Goal: Task Accomplishment & Management: Complete application form

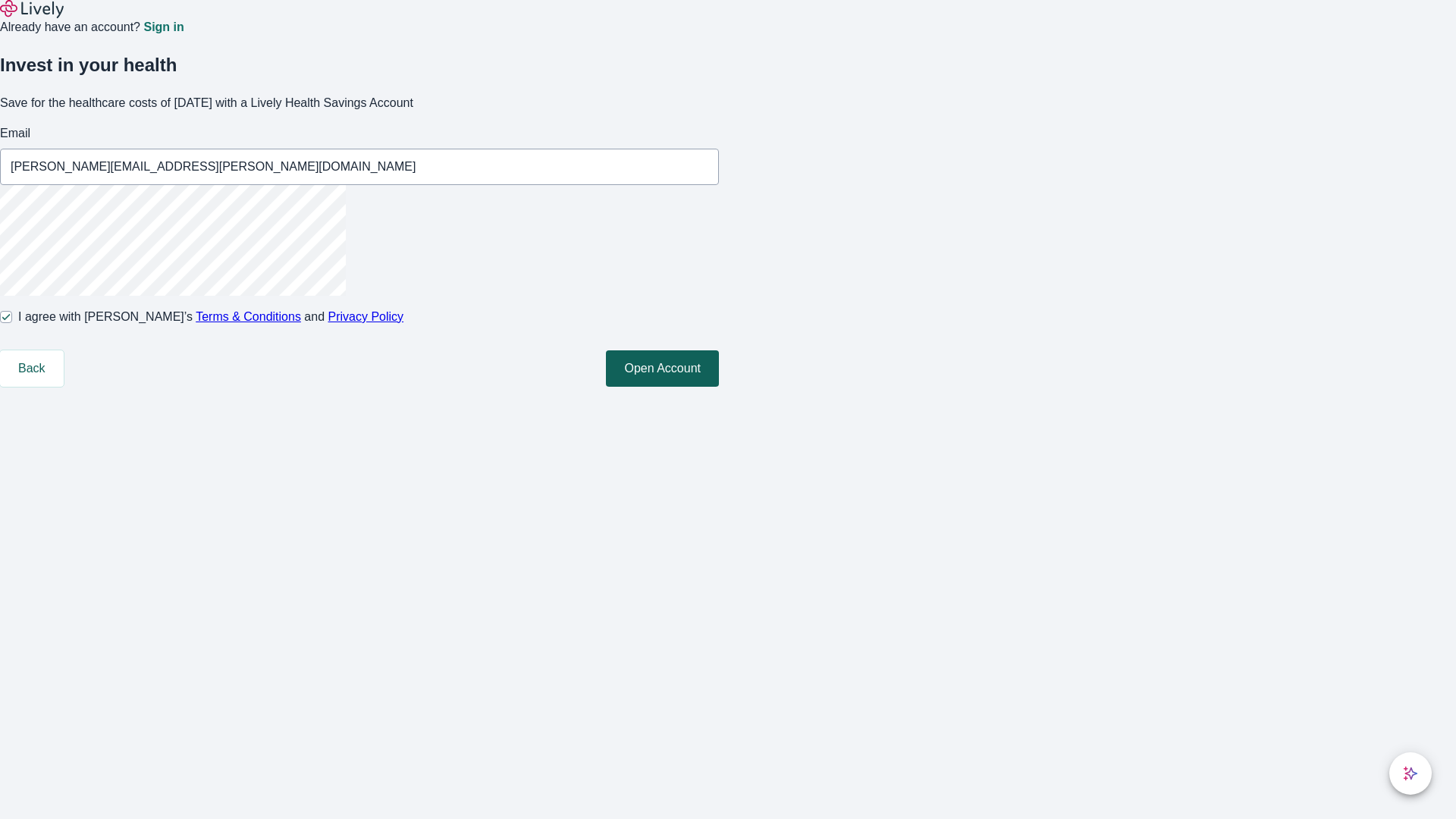
click at [719, 387] on button "Open Account" at bounding box center [662, 368] width 113 height 37
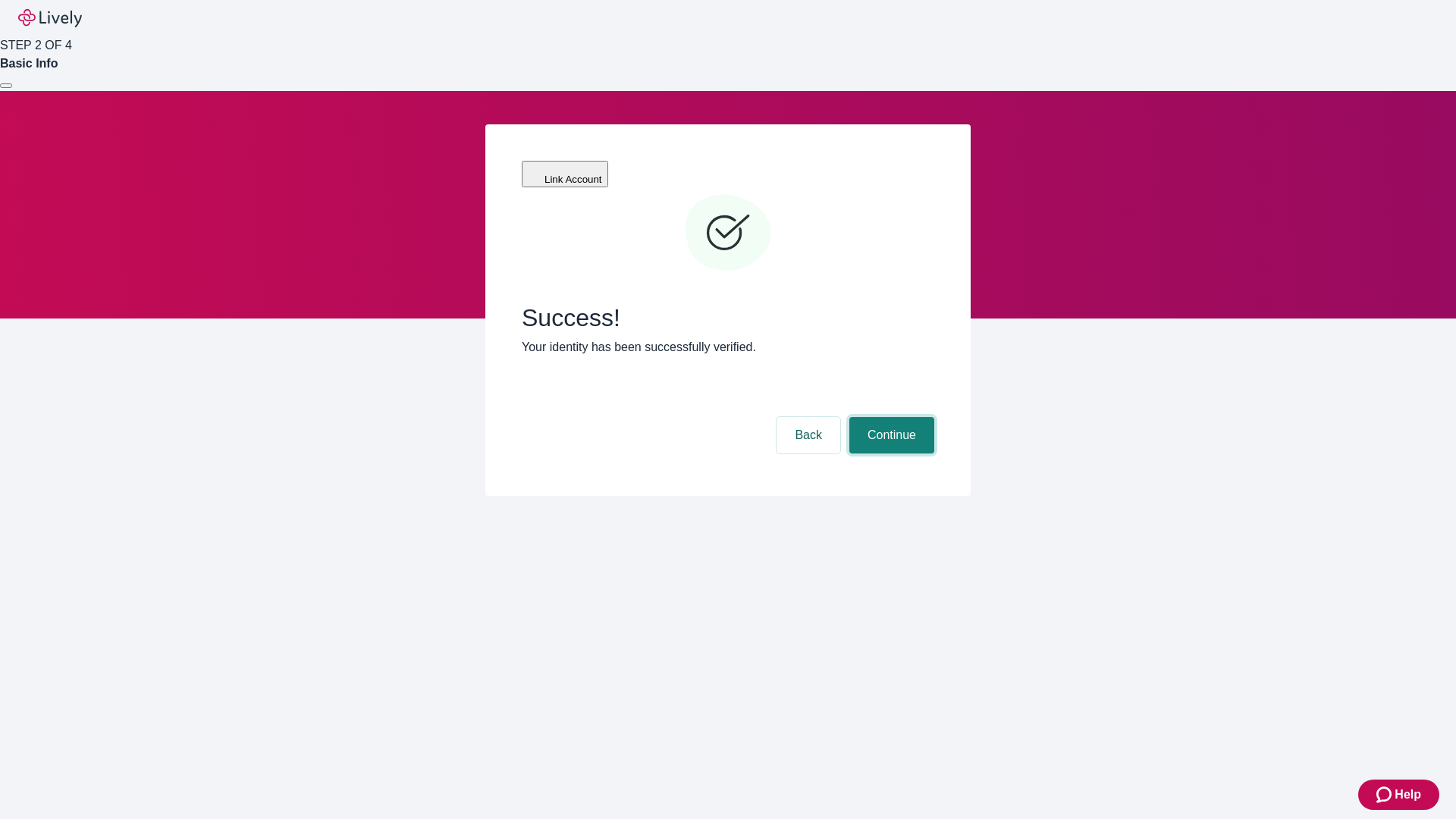
click at [890, 417] on button "Continue" at bounding box center [892, 435] width 85 height 37
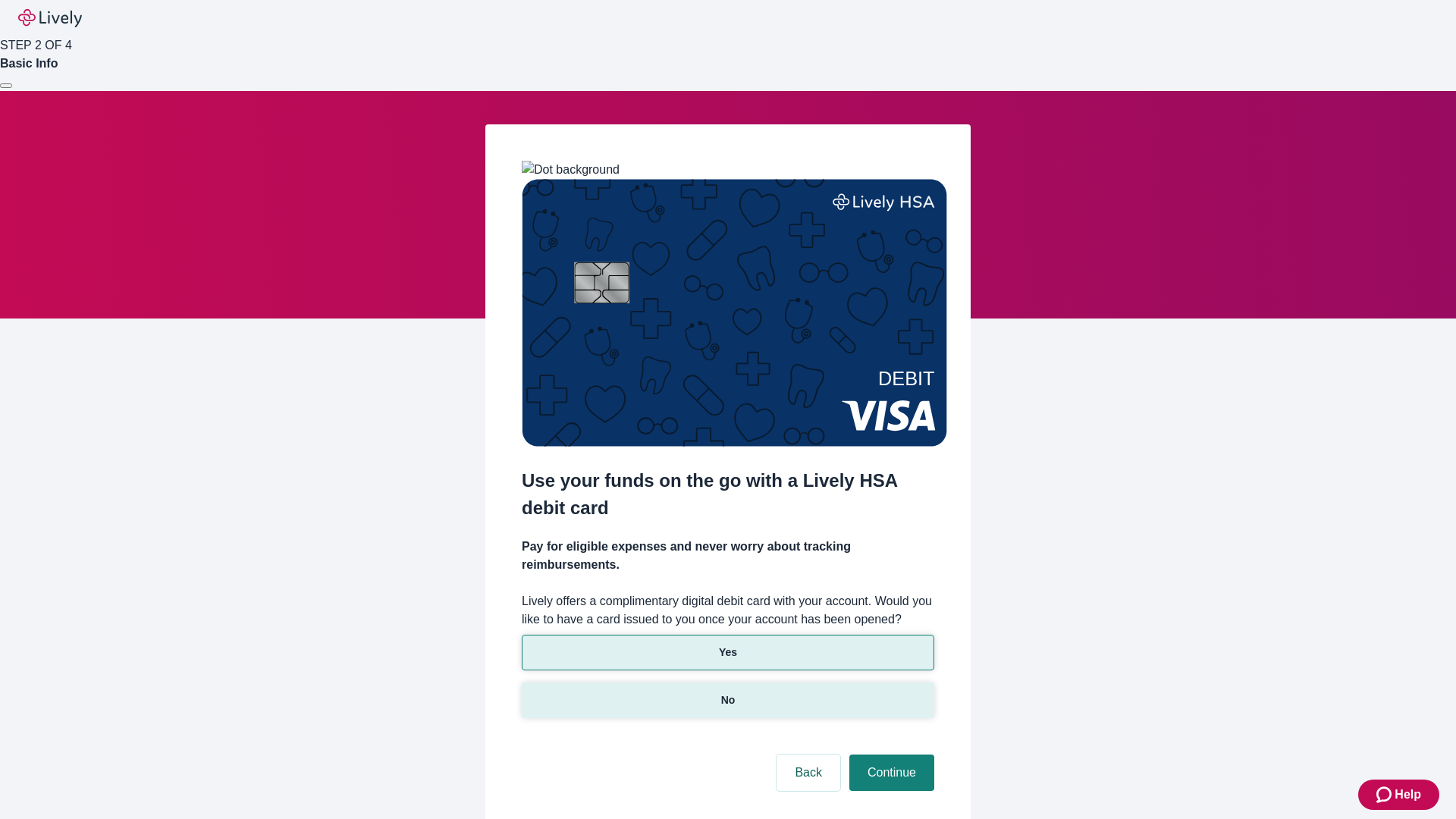
click at [728, 693] on p "No" at bounding box center [728, 701] width 15 height 16
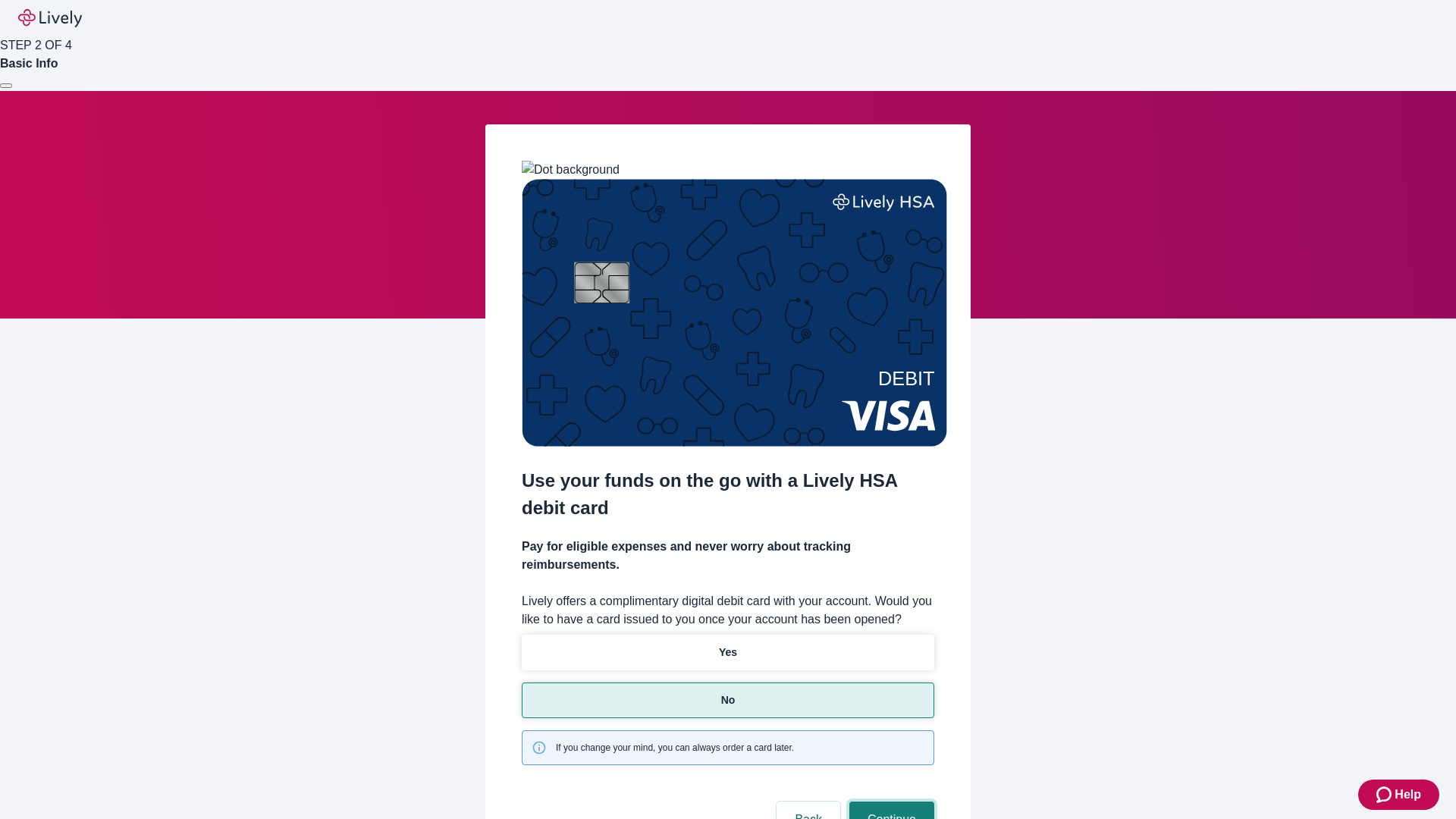
click at [890, 802] on button "Continue" at bounding box center [892, 820] width 85 height 37
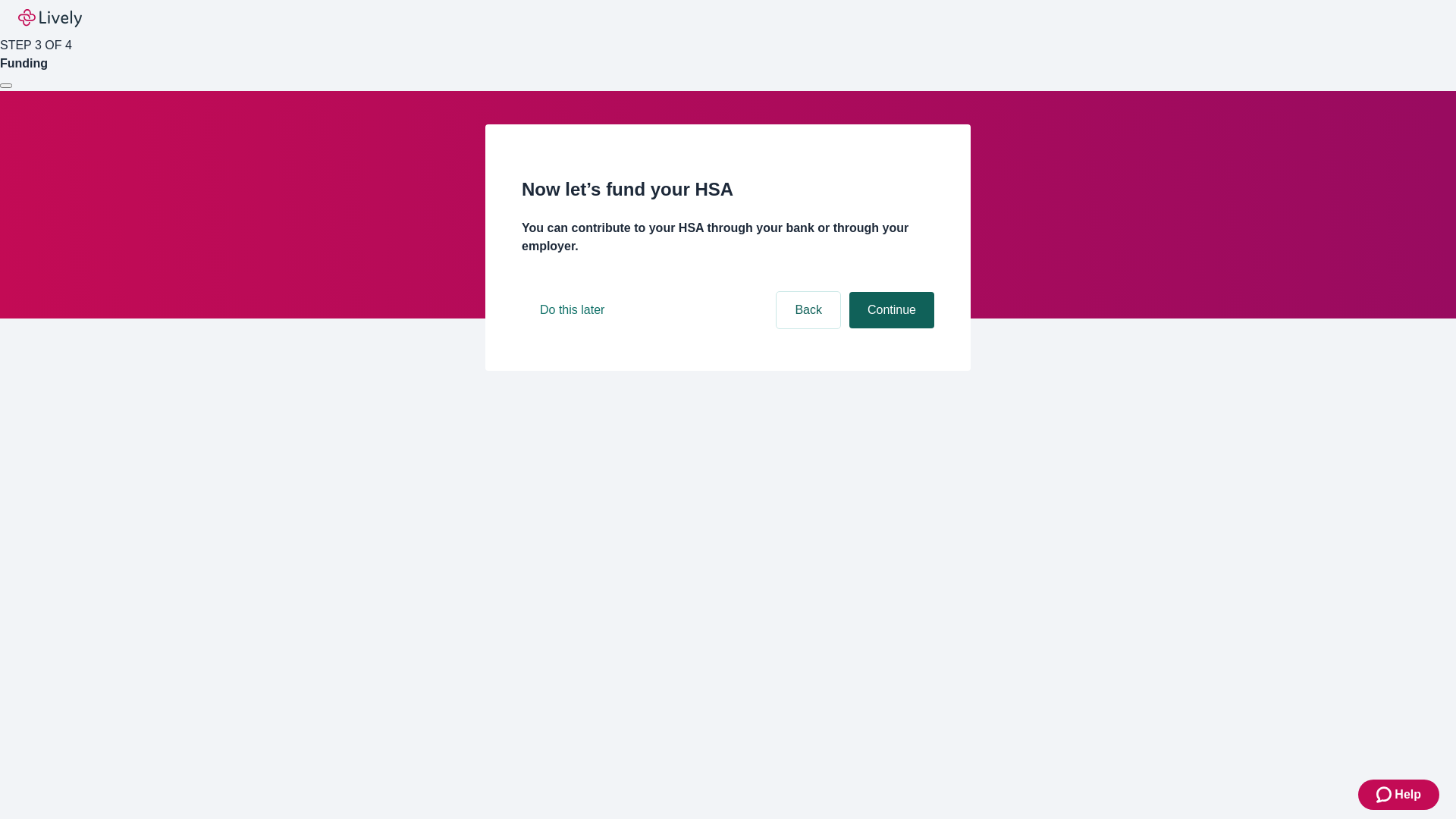
click at [890, 328] on button "Continue" at bounding box center [892, 310] width 85 height 37
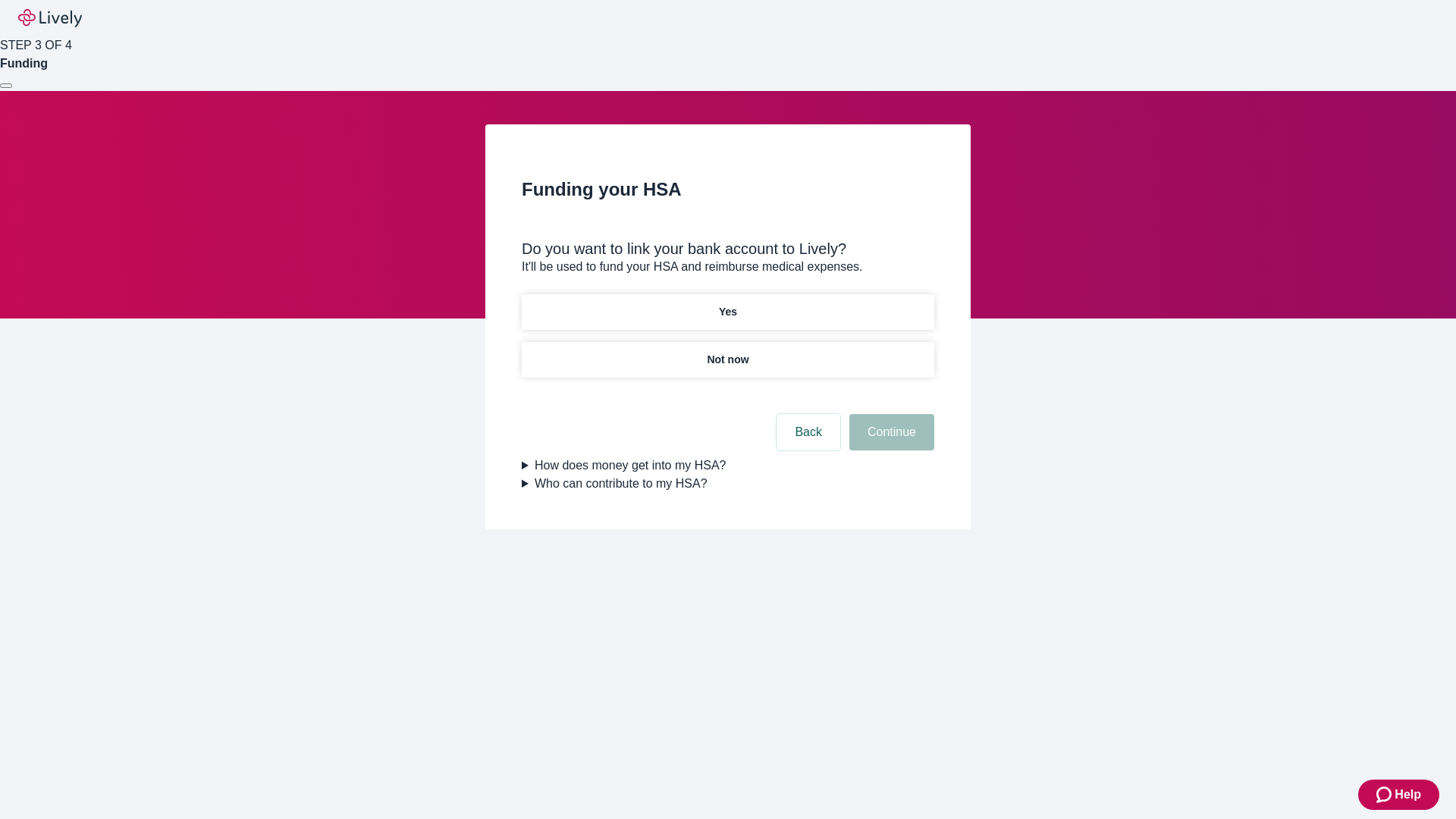
click at [728, 304] on p "Yes" at bounding box center [728, 312] width 18 height 16
click at [890, 414] on button "Continue" at bounding box center [892, 432] width 85 height 37
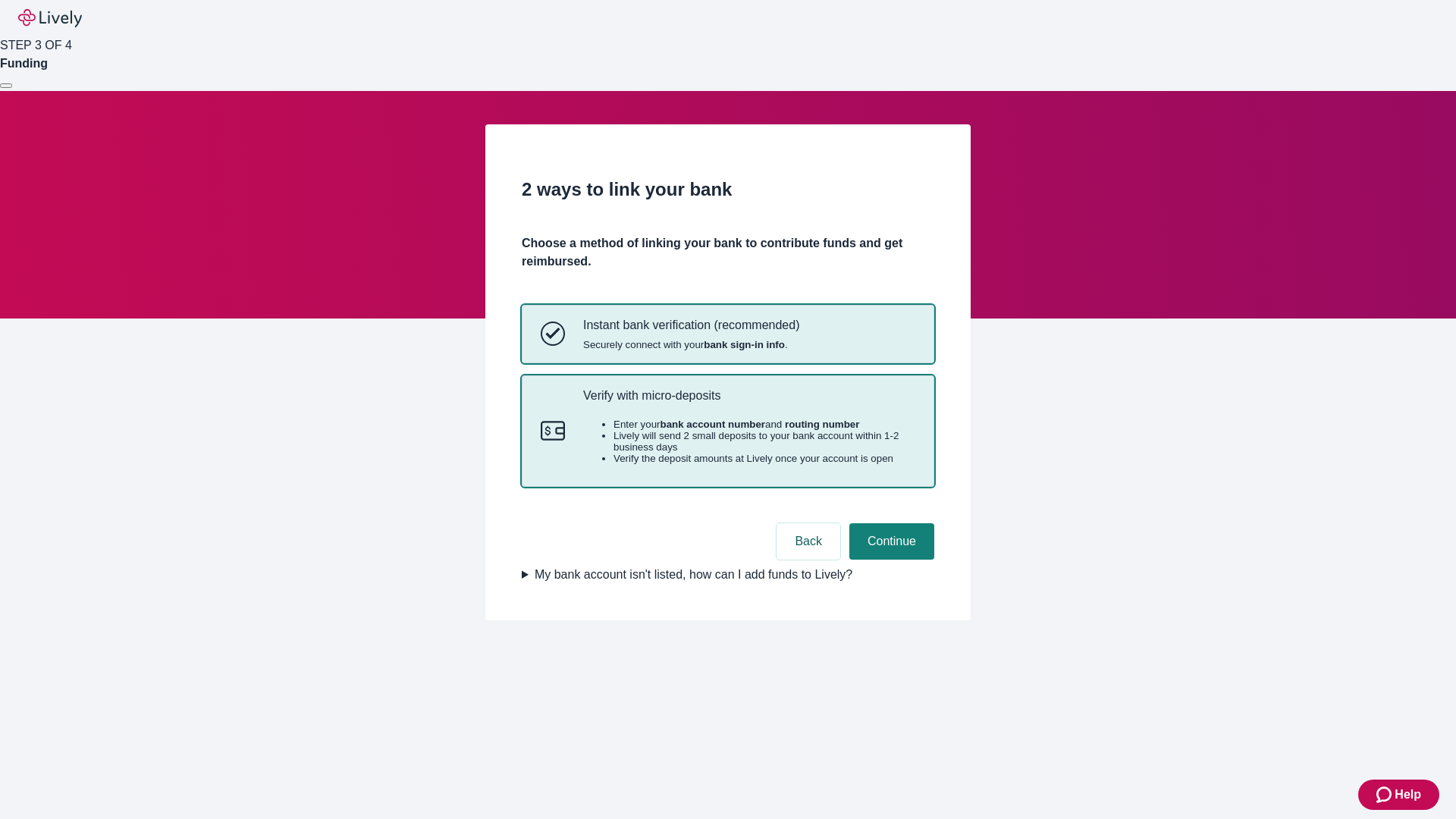
click at [749, 403] on p "Verify with micro-deposits" at bounding box center [750, 396] width 332 height 15
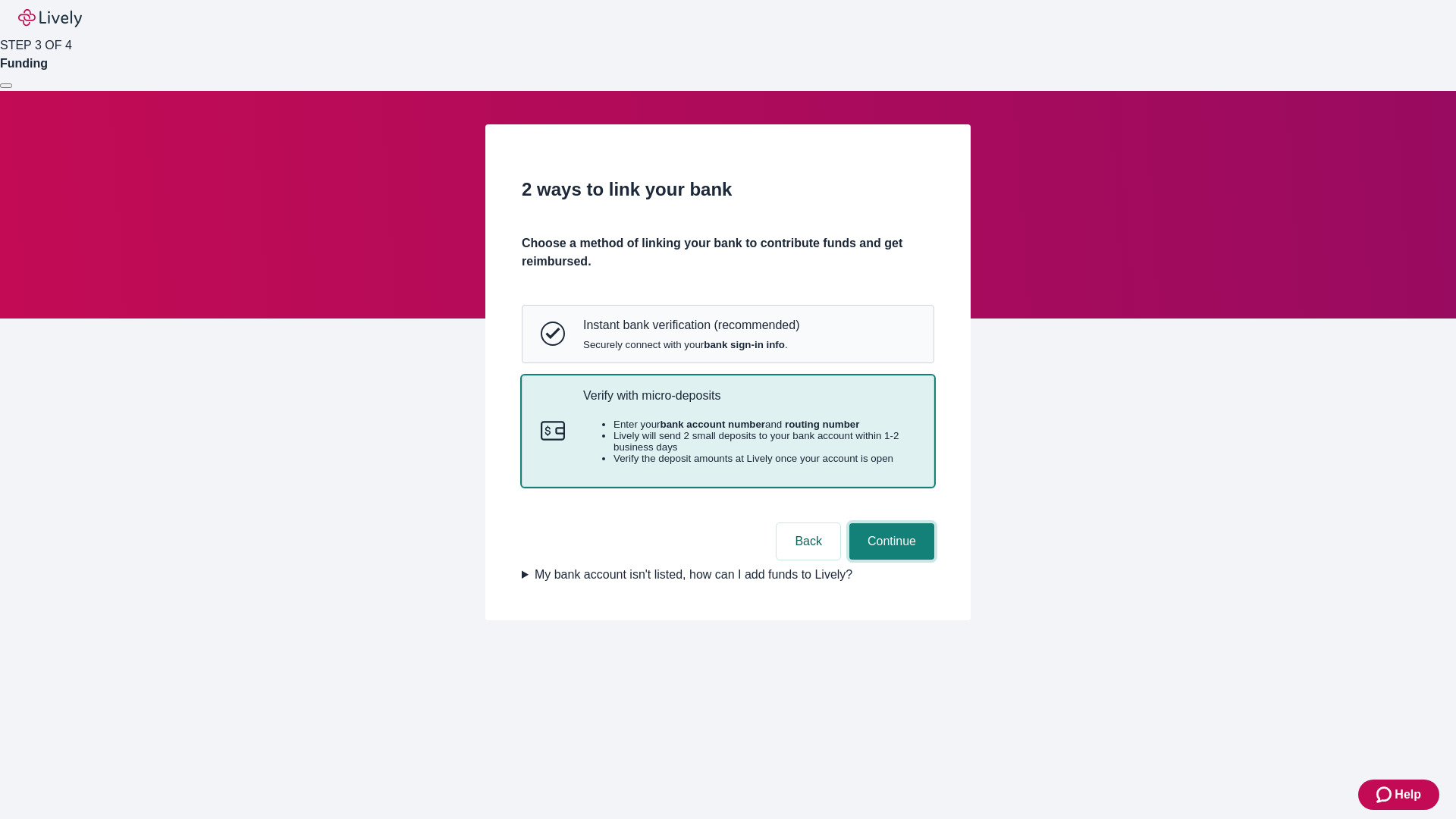
click at [890, 560] on button "Continue" at bounding box center [892, 541] width 85 height 37
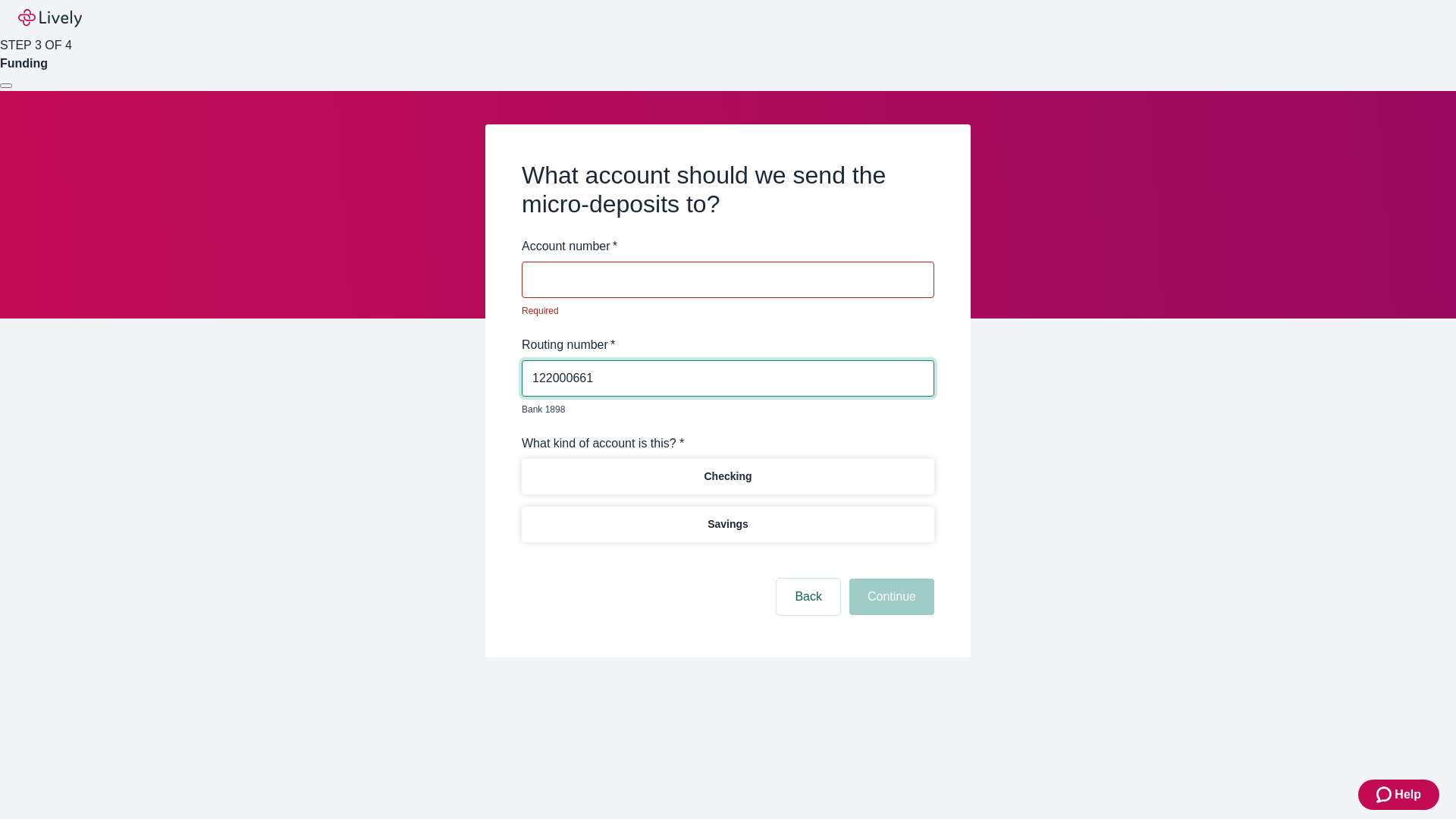
type input "122000661"
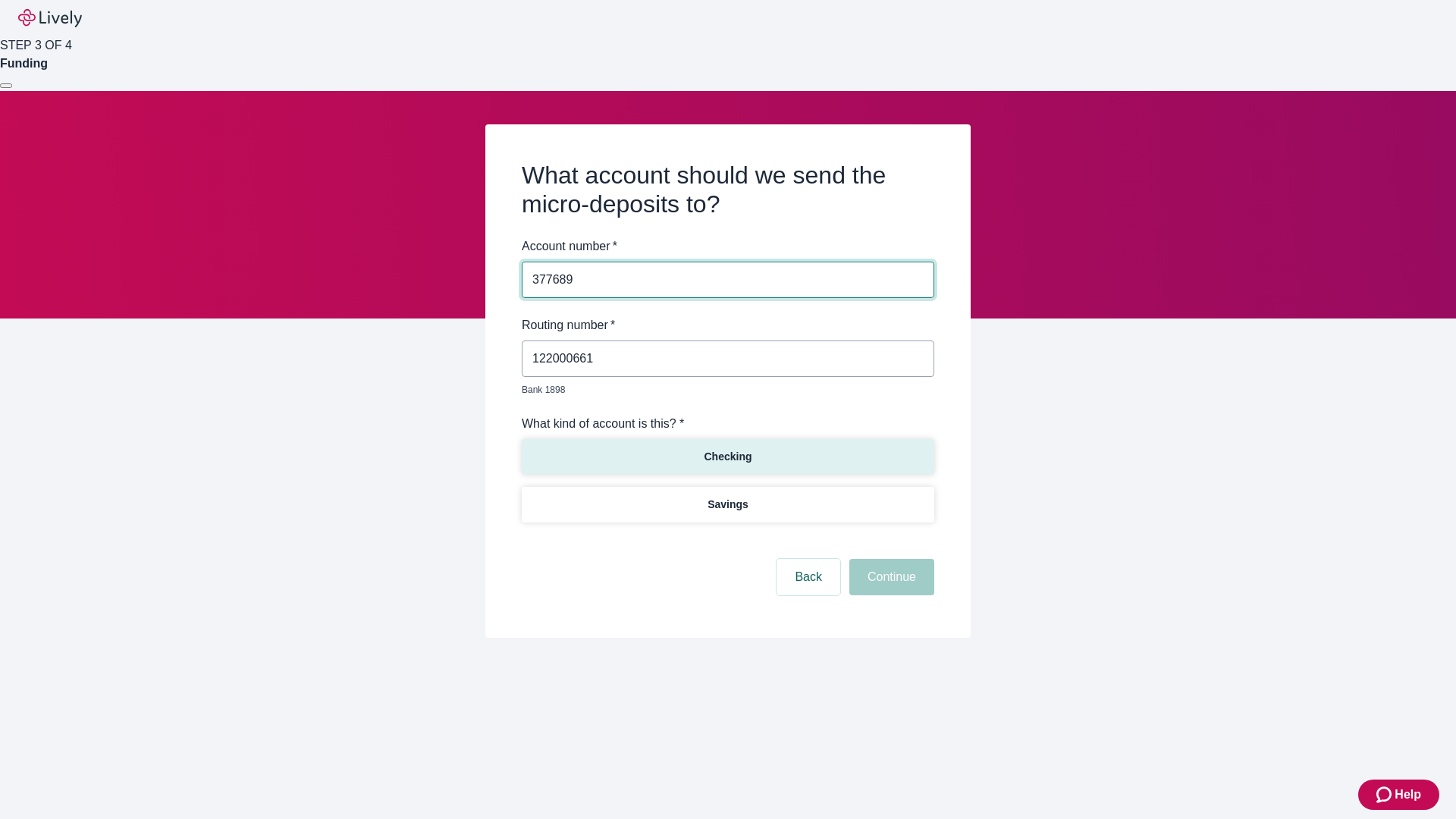
type input "377689"
click at [728, 449] on p "Checking" at bounding box center [728, 457] width 48 height 16
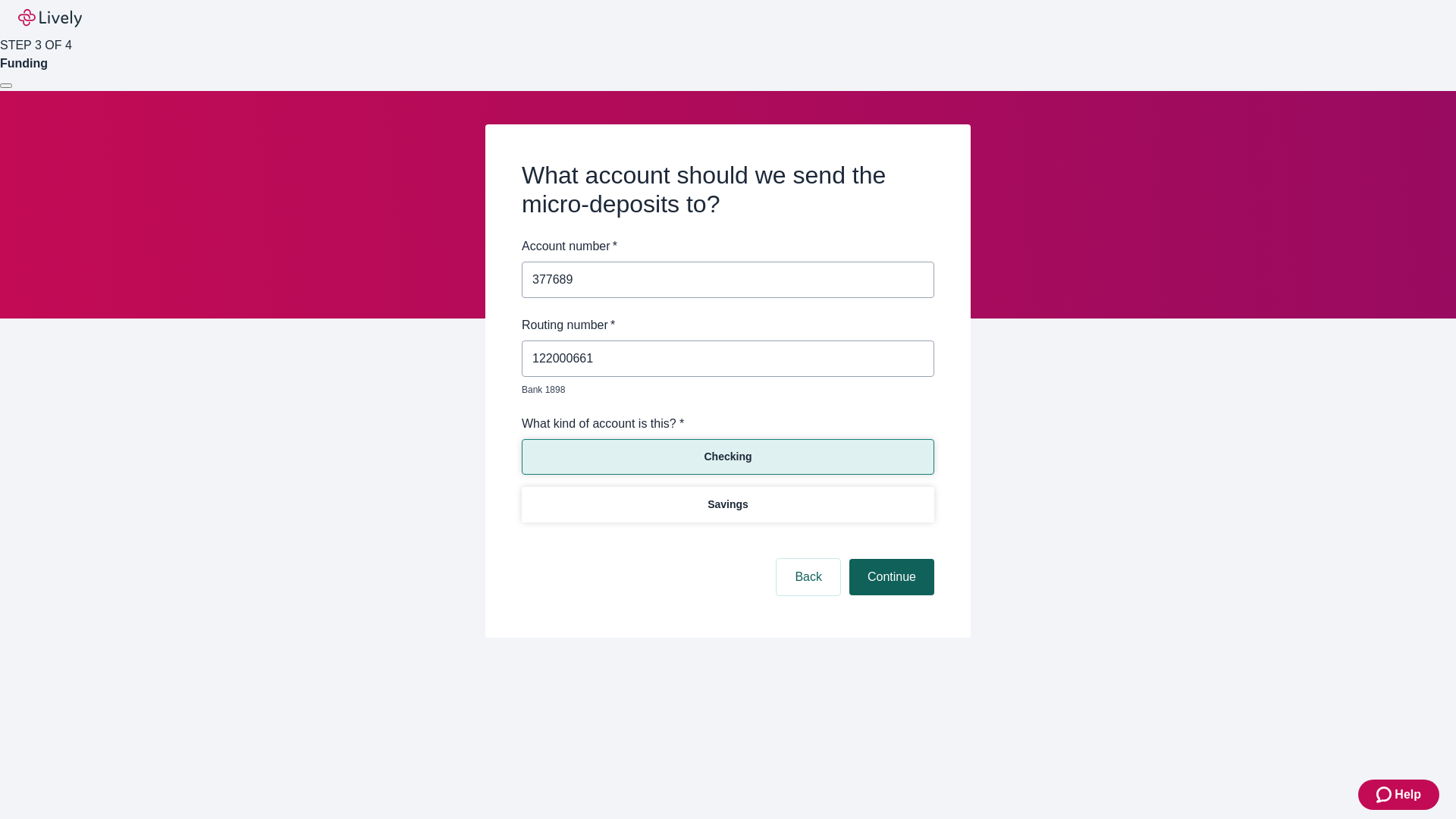
click at [890, 560] on button "Continue" at bounding box center [892, 577] width 85 height 37
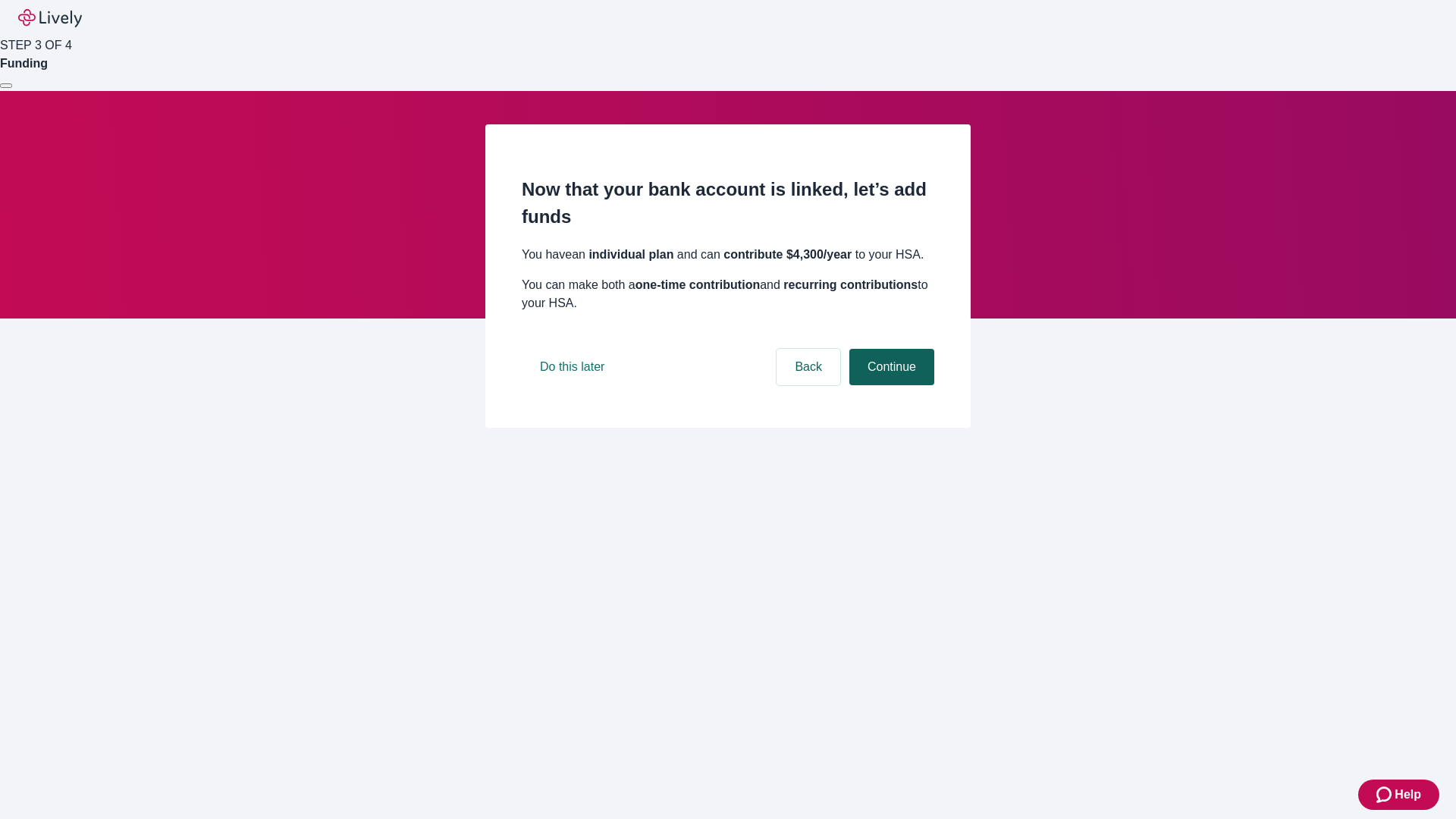
click at [890, 385] on button "Continue" at bounding box center [892, 367] width 85 height 37
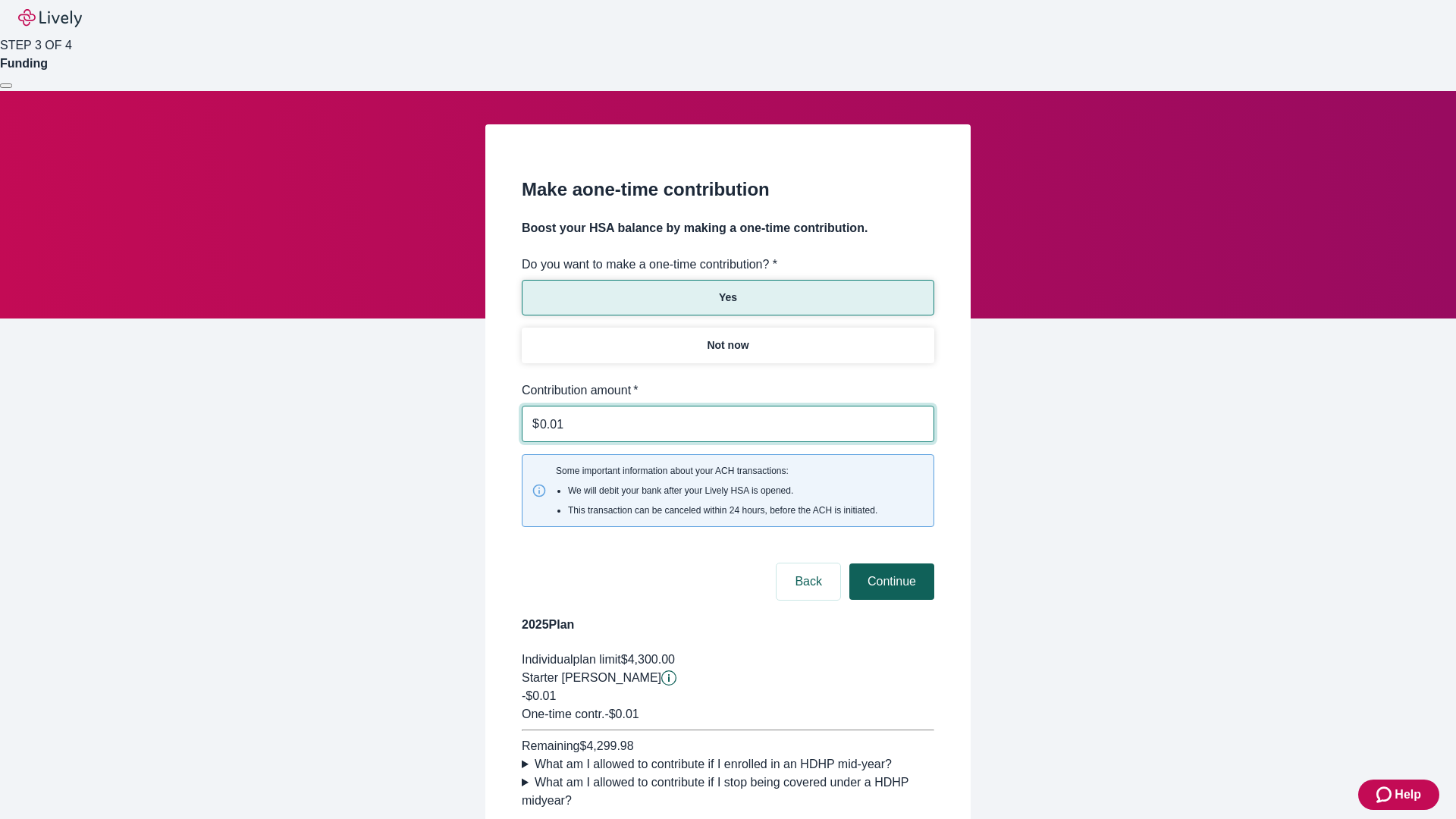
type input "0.01"
click at [890, 564] on button "Continue" at bounding box center [892, 582] width 85 height 37
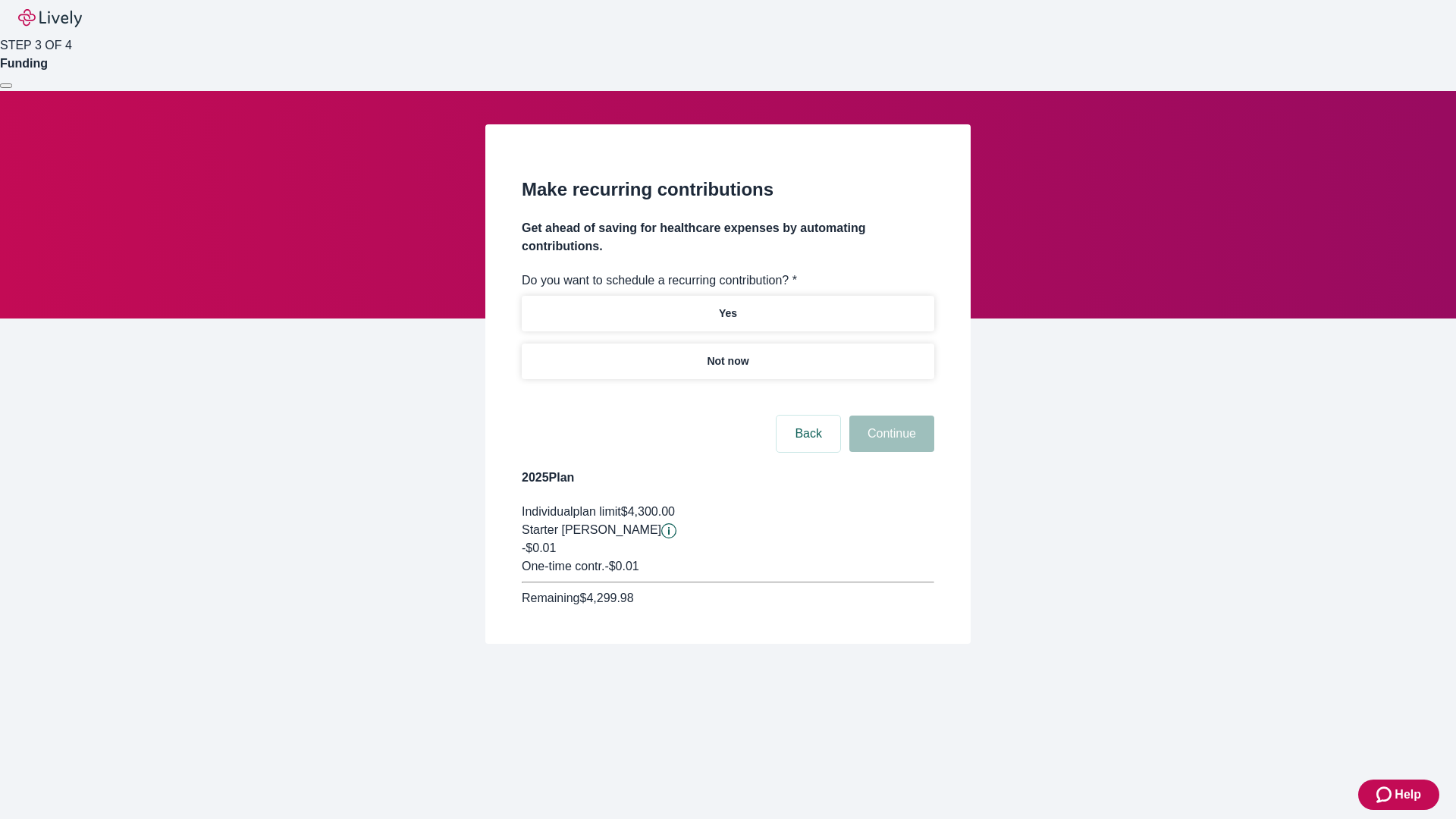
click at [728, 354] on p "Not now" at bounding box center [728, 362] width 42 height 16
click at [890, 416] on button "Continue" at bounding box center [892, 434] width 85 height 37
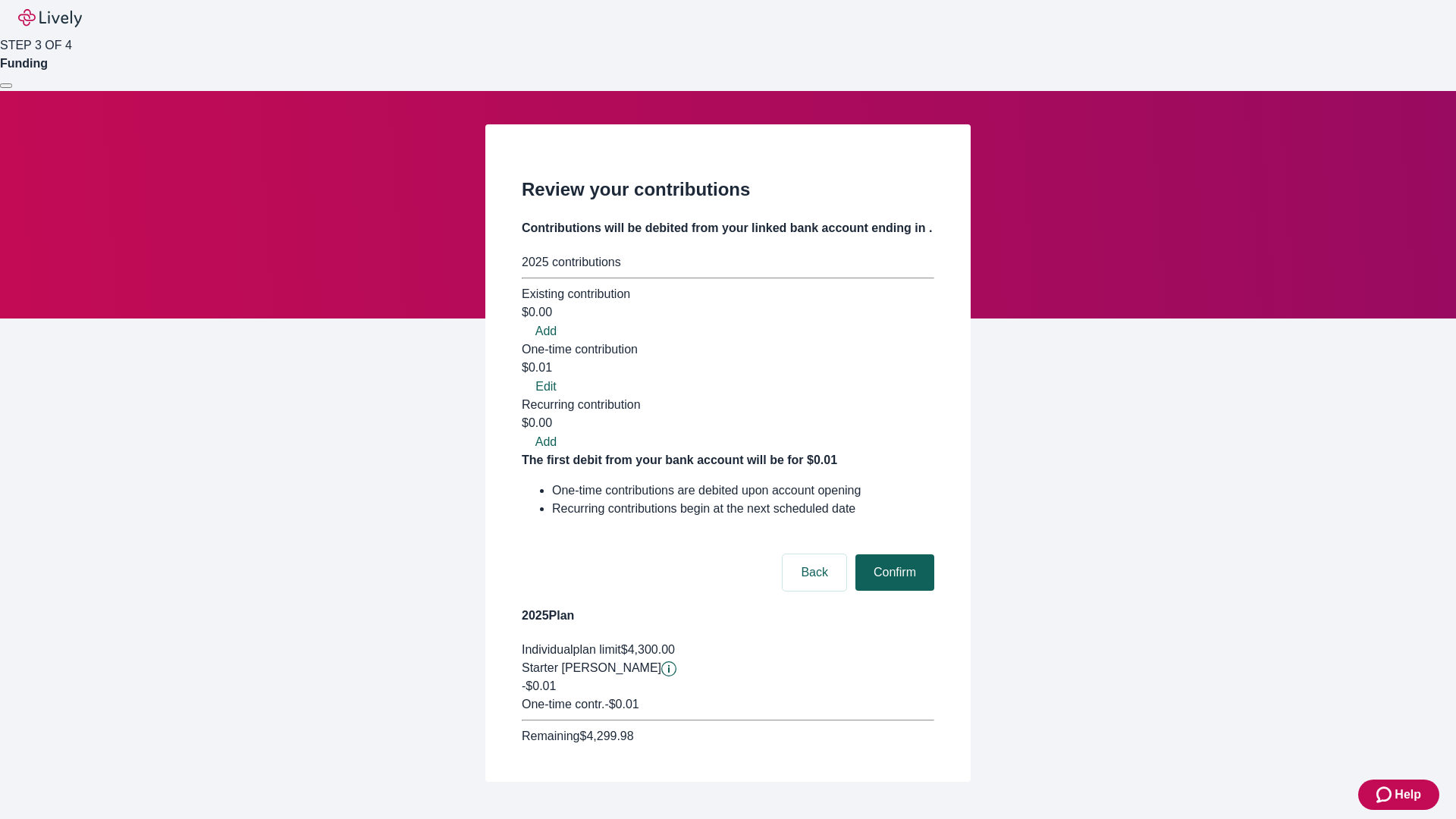
click at [893, 554] on button "Confirm" at bounding box center [895, 572] width 79 height 37
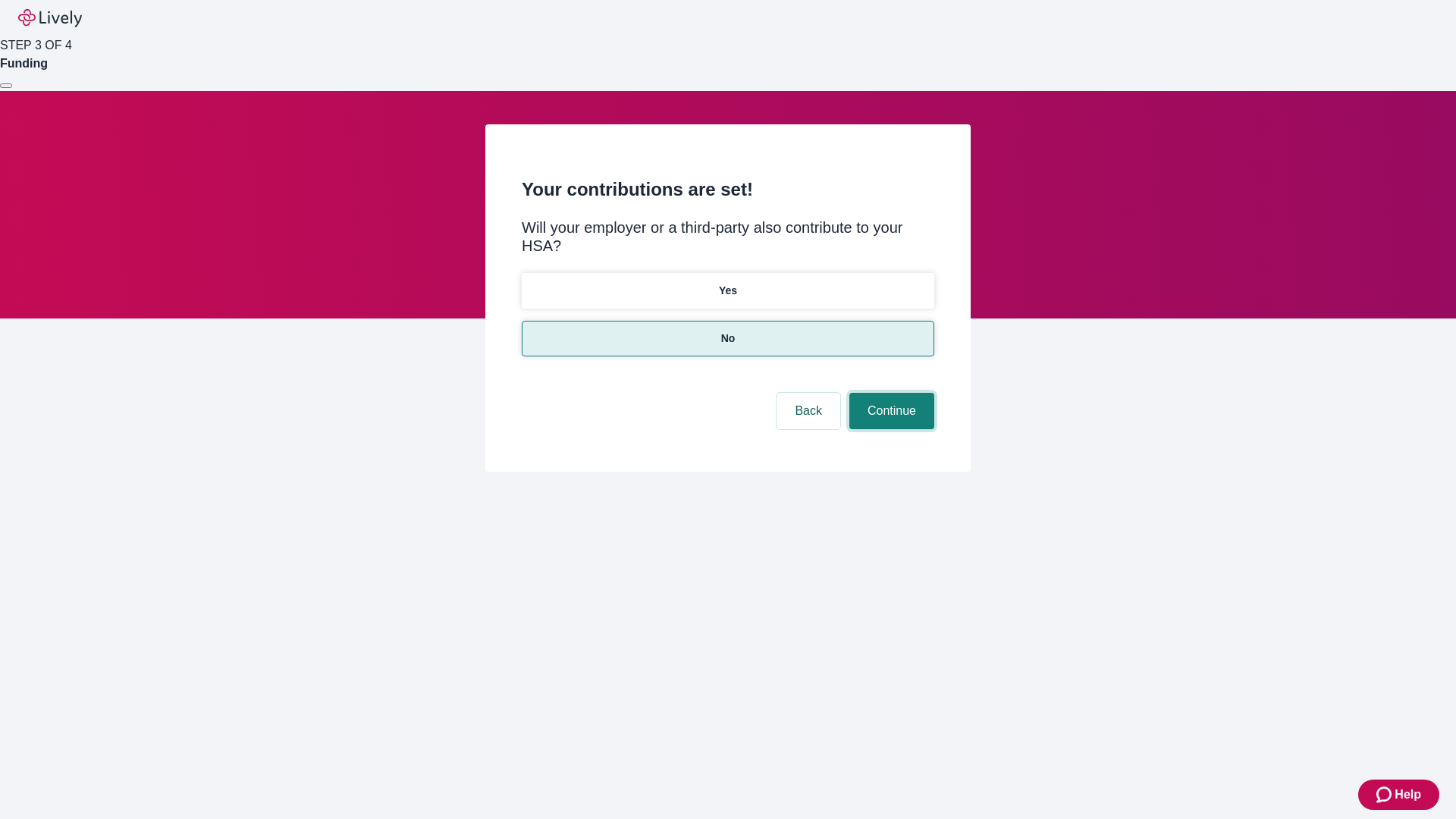
click at [890, 393] on button "Continue" at bounding box center [892, 411] width 85 height 37
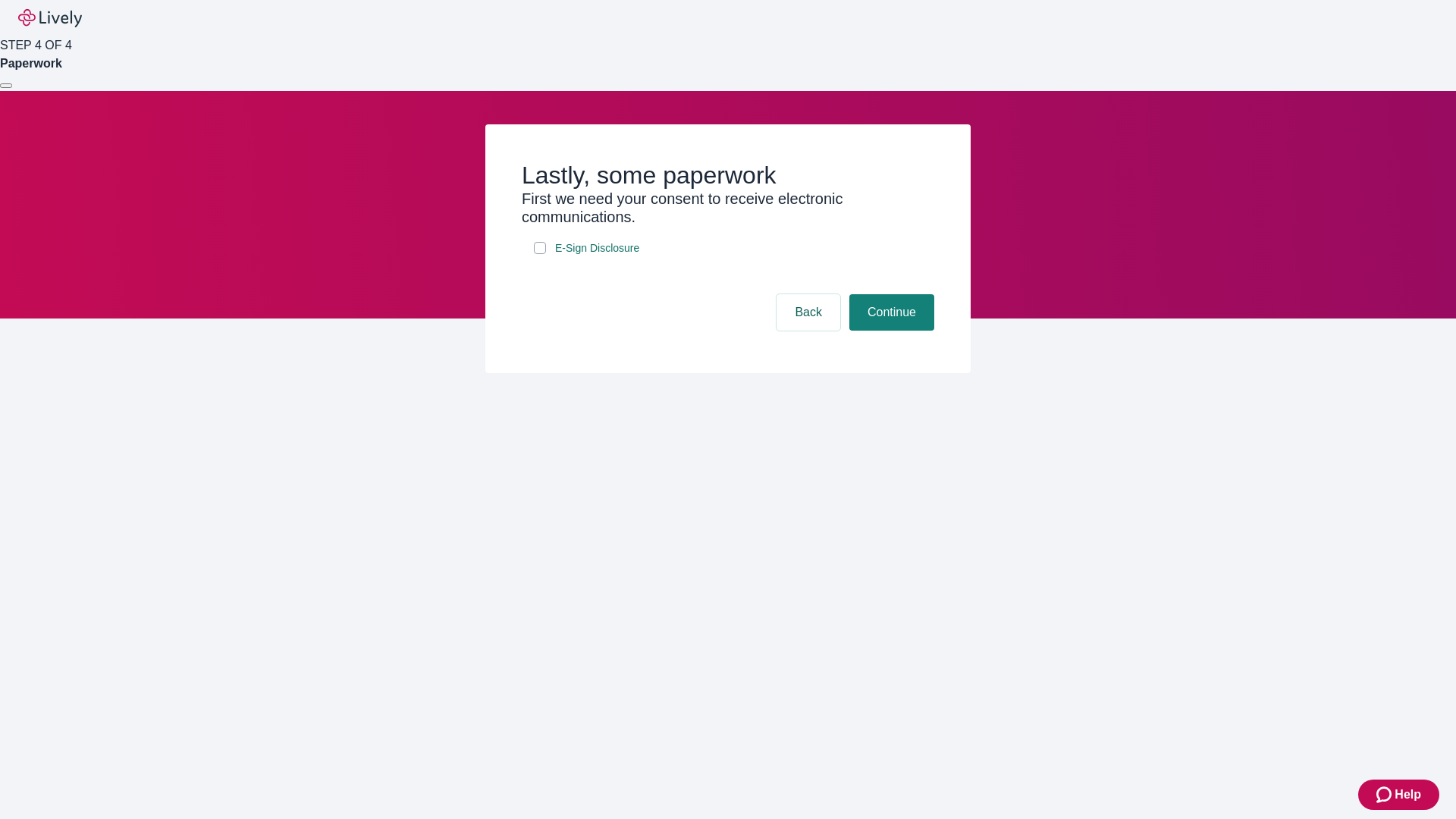
click at [540, 254] on input "E-Sign Disclosure" at bounding box center [539, 248] width 12 height 12
checkbox input "true"
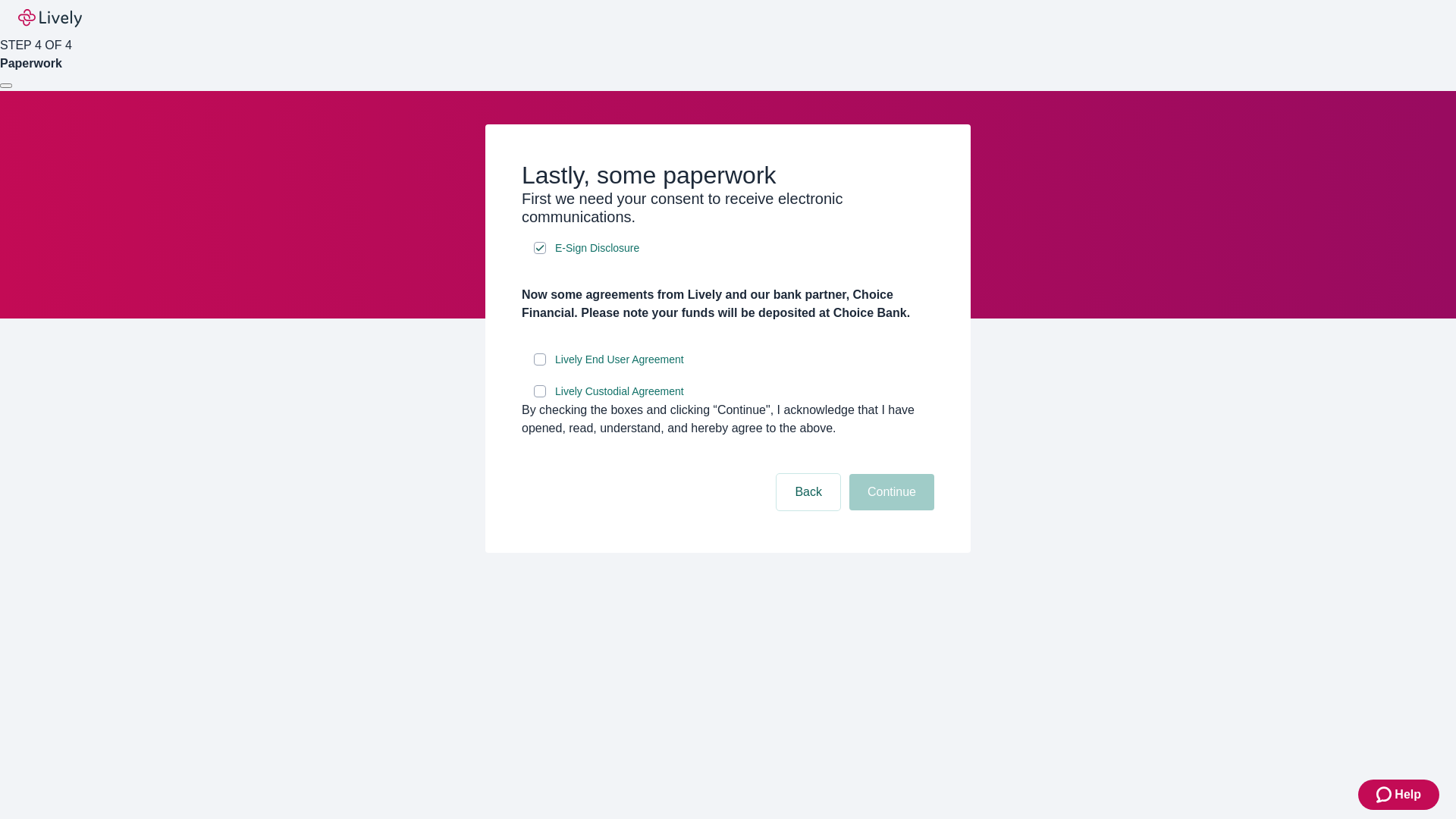
click at [540, 366] on input "Lively End User Agreement" at bounding box center [539, 359] width 12 height 12
checkbox input "true"
click at [540, 398] on input "Lively Custodial Agreement" at bounding box center [539, 391] width 12 height 12
checkbox input "true"
click at [890, 510] on button "Continue" at bounding box center [892, 492] width 85 height 37
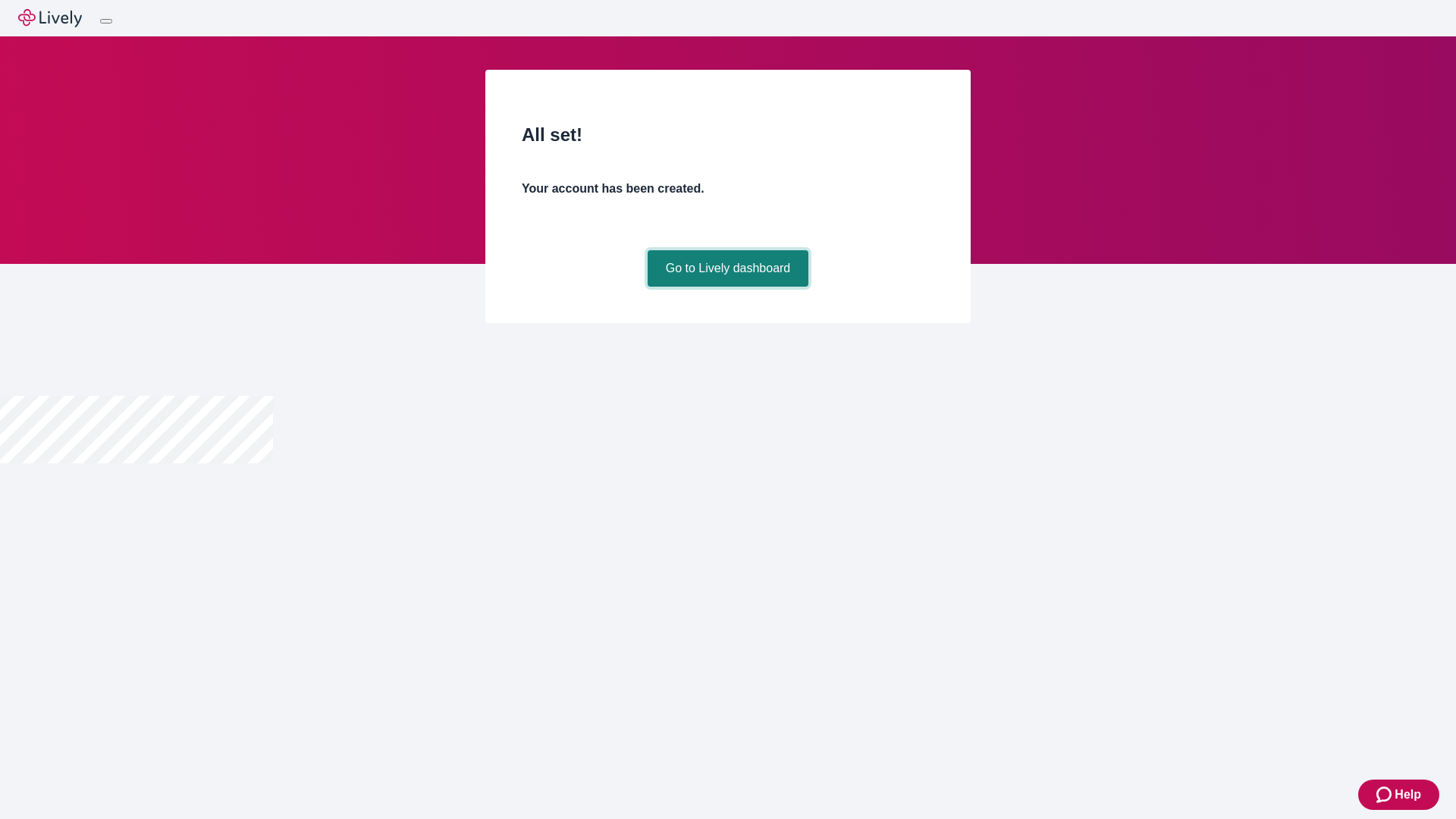
click at [728, 287] on link "Go to Lively dashboard" at bounding box center [728, 268] width 161 height 37
